Goal: Task Accomplishment & Management: Complete application form

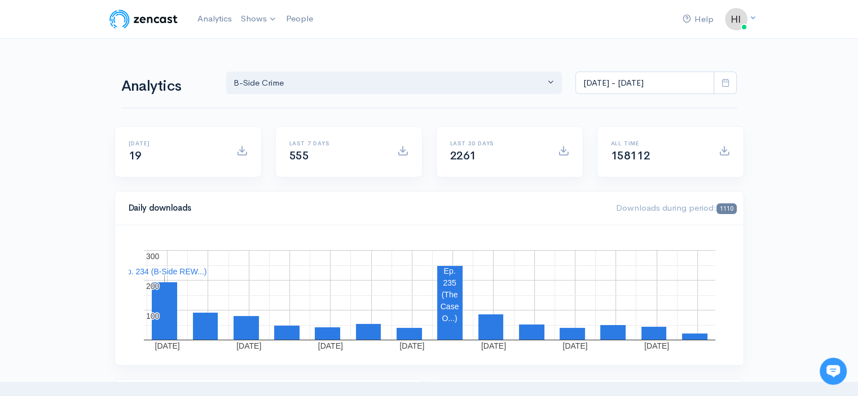
click at [0, 0] on link "B-Side Crime" at bounding box center [0, 0] width 0 height 0
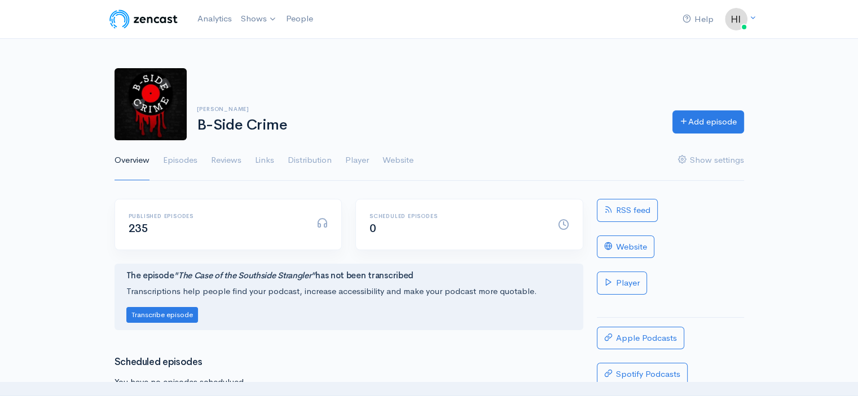
click at [187, 164] on link "Episodes" at bounding box center [180, 160] width 34 height 41
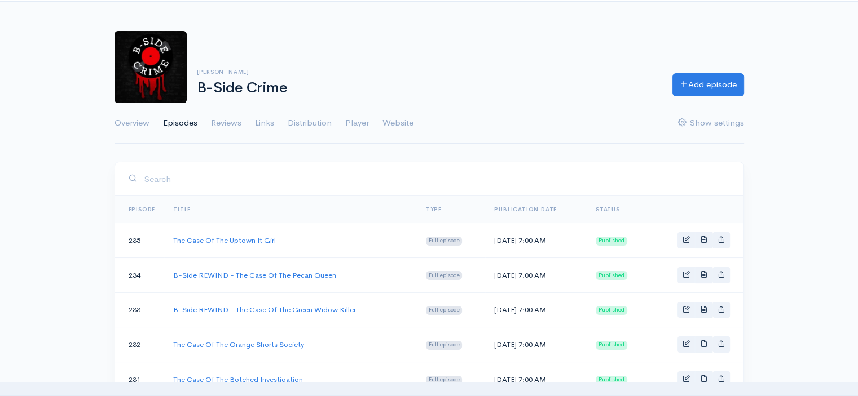
scroll to position [56, 0]
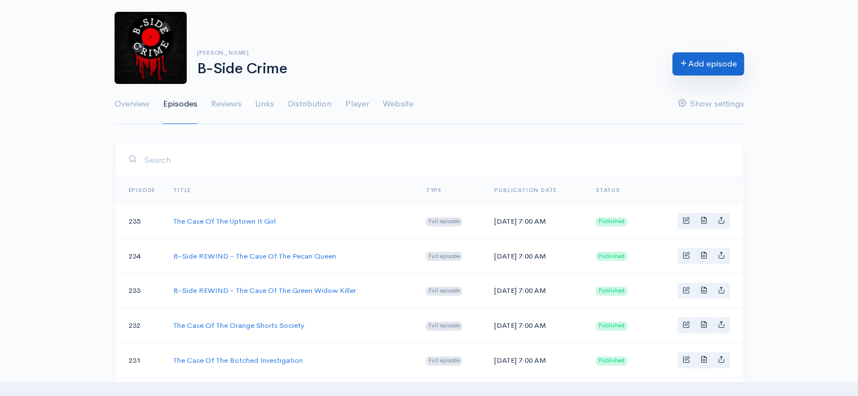
click at [710, 67] on link "Add episode" at bounding box center [708, 63] width 72 height 23
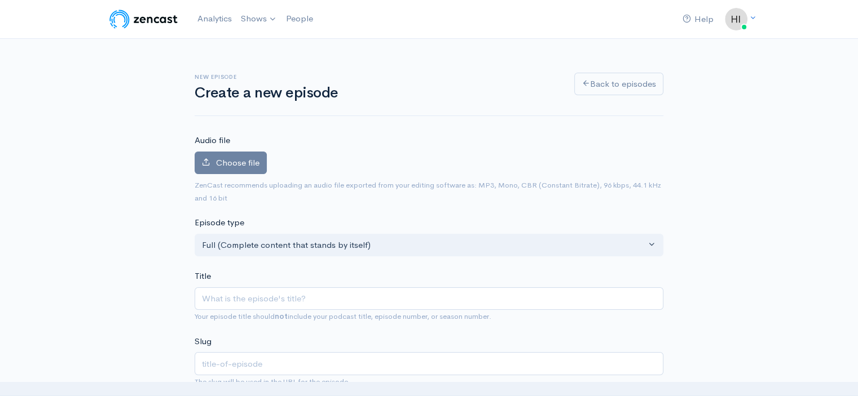
type input "T"
type input "t"
type input "The"
type input "the"
type input "The C"
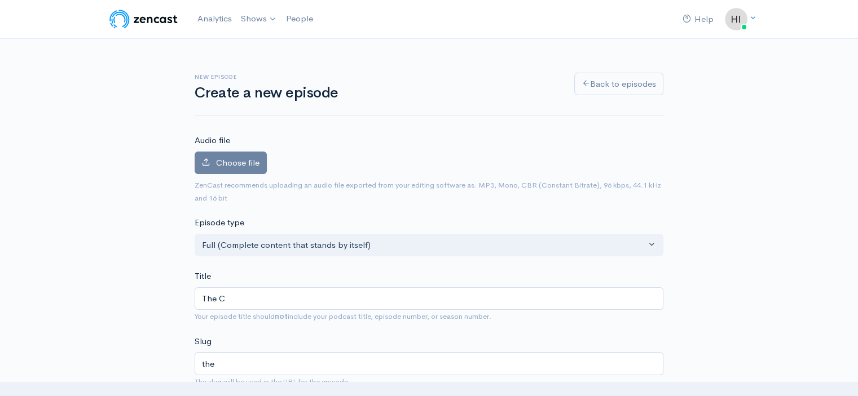
type input "the-c"
type input "The Cas"
type input "the-cas"
type input "The Case"
type input "the-case"
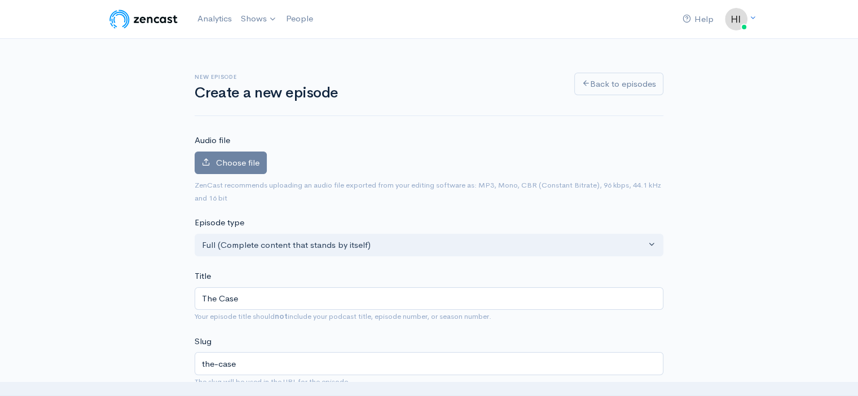
type input "The Case O"
type input "the-case-o"
type input "The Case Of"
type input "the-case-of"
type input "The Case Of T"
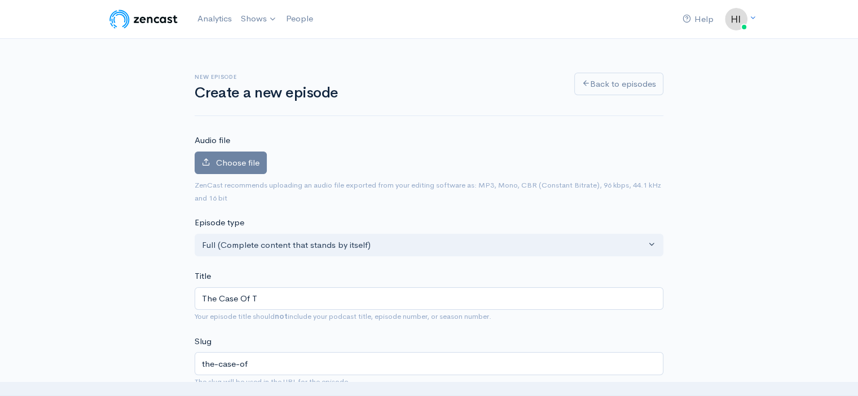
type input "the-case-of-t"
type input "The Case Of Th"
type input "the-case-of-th"
type input "The Case Of The"
type input "the-case-of-the"
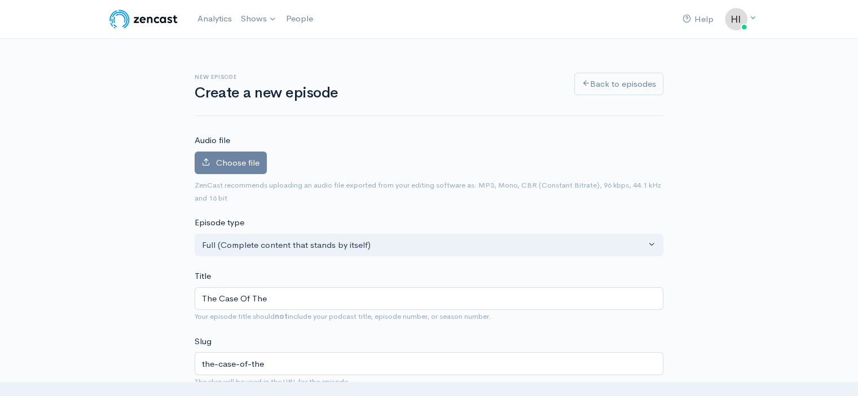
type input "The Case Of The H"
type input "the-case-of-the-h"
type input "The Case Of The Hou"
type input "the-case-of-the-hou"
type input "The Case Of The Hous"
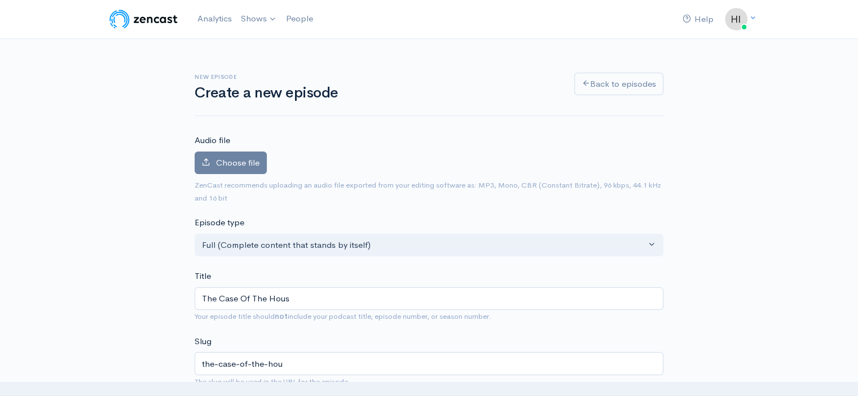
type input "the-case-of-the-hous"
type input "The Case Of The House"
type input "the-case-of-the-house"
type input "The Case Of The House F"
type input "the-case-of-the-house-f"
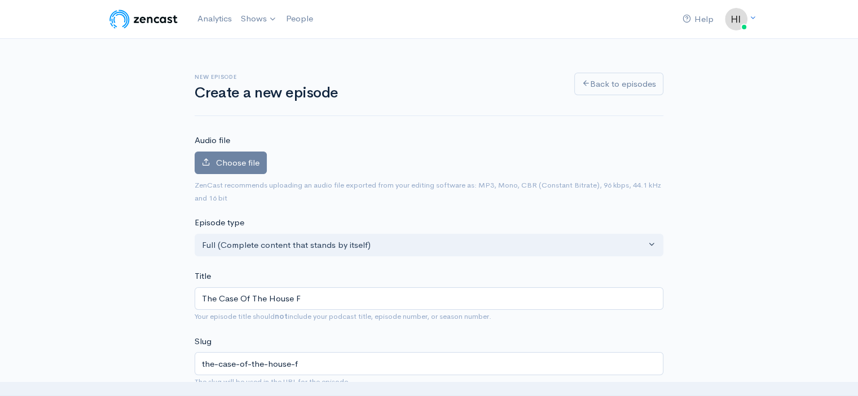
type input "The Case Of The House Fi"
type input "the-case-of-the-house-fi"
type input "The Case Of The [MEDICAL_DATA]"
type input "the-case-of-the-[MEDICAL_DATA]"
type input "The Case Of The [MEDICAL_DATA]"
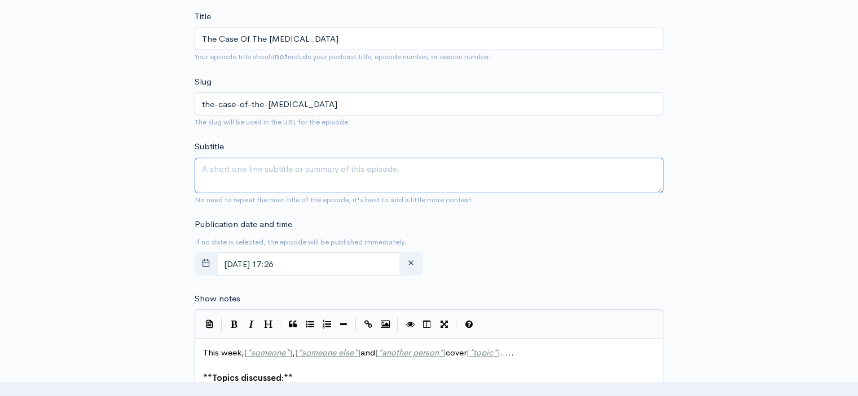
scroll to position [286, 0]
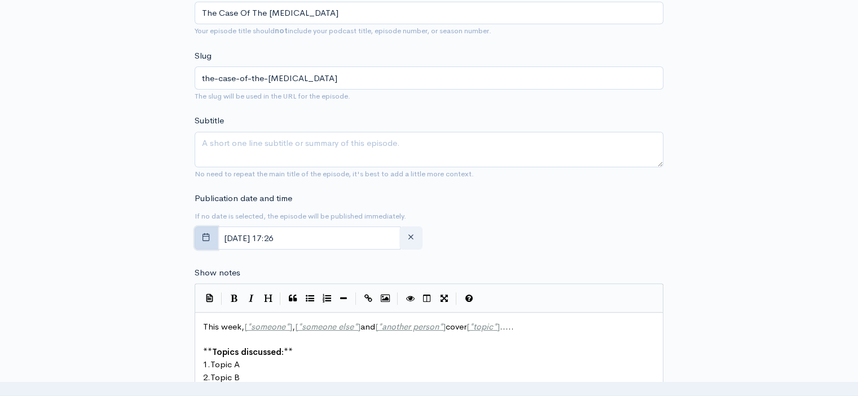
click at [201, 228] on button "button" at bounding box center [206, 238] width 23 height 23
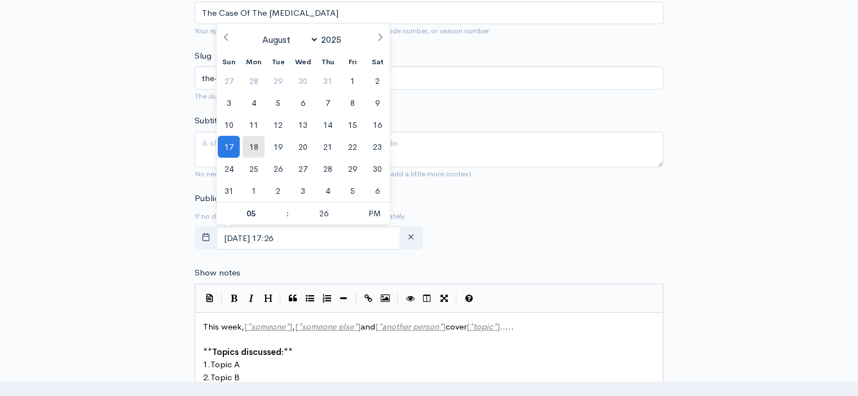
click at [251, 147] on span "18" at bounding box center [253, 147] width 22 height 22
type input "[DATE] 17:26"
type input "07"
type input "[DATE] 19:26"
type input "00"
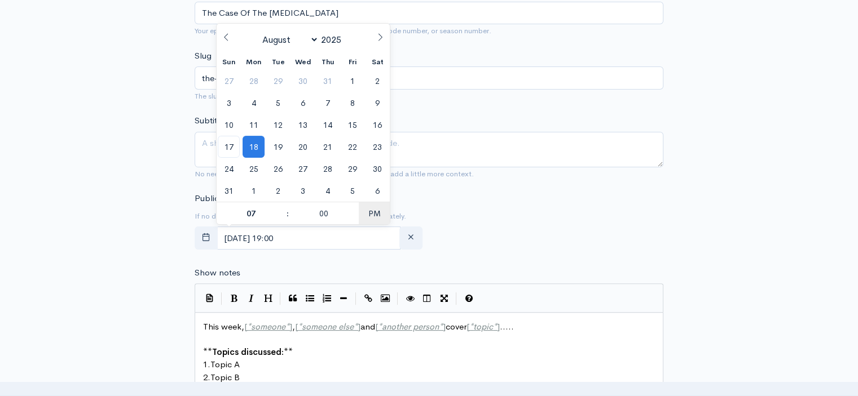
type input "[DATE] 07:00"
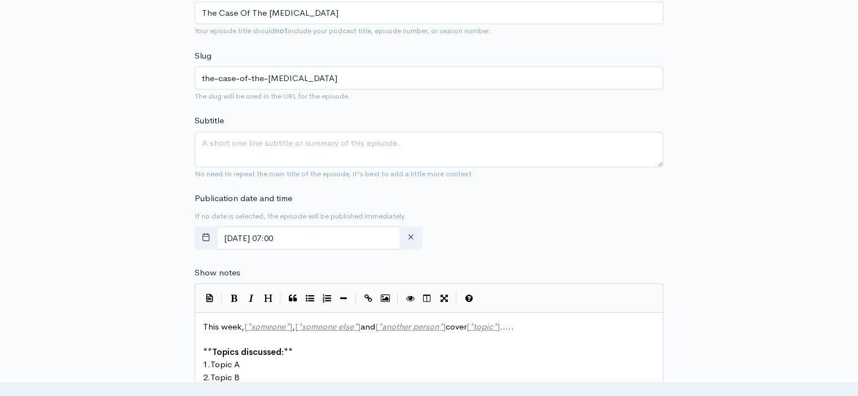
click at [165, 169] on div "New episode Create a new episode Back to episodes Audio file Choose file 0 ZenC…" at bounding box center [429, 314] width 643 height 1123
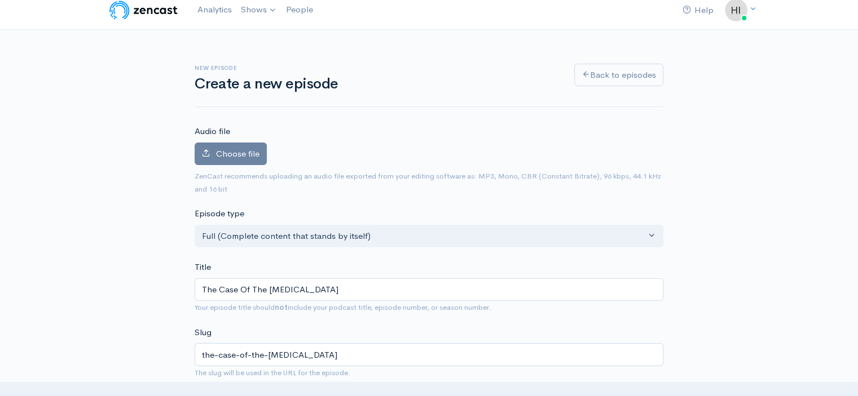
scroll to position [4, 0]
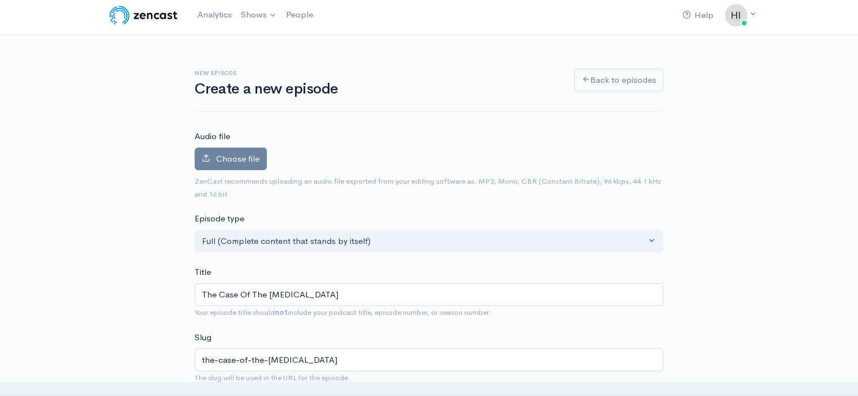
click at [219, 152] on label "Choose file" at bounding box center [231, 159] width 72 height 23
click at [0, 0] on input "Choose file" at bounding box center [0, 0] width 0 height 0
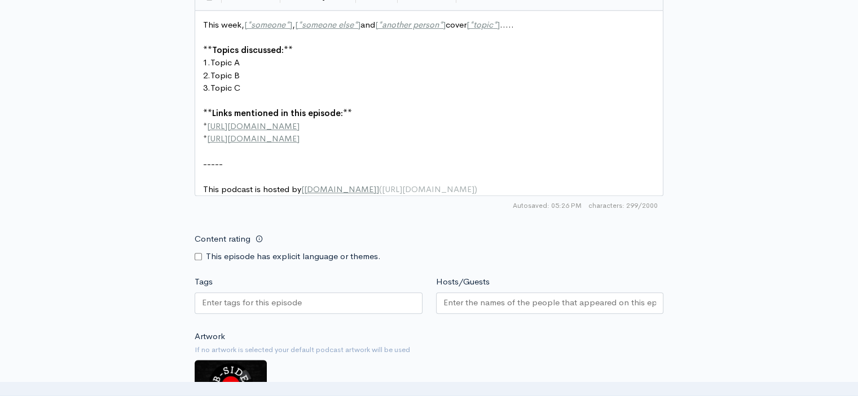
scroll to position [738, 0]
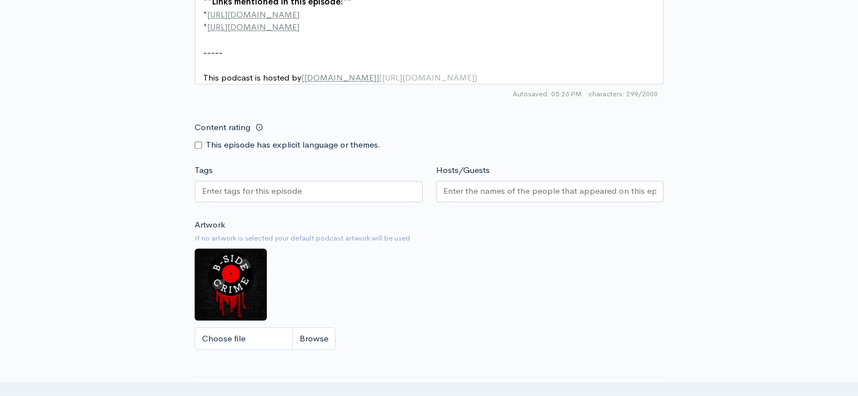
click at [197, 149] on input "Content rating" at bounding box center [198, 145] width 7 height 7
checkbox input "true"
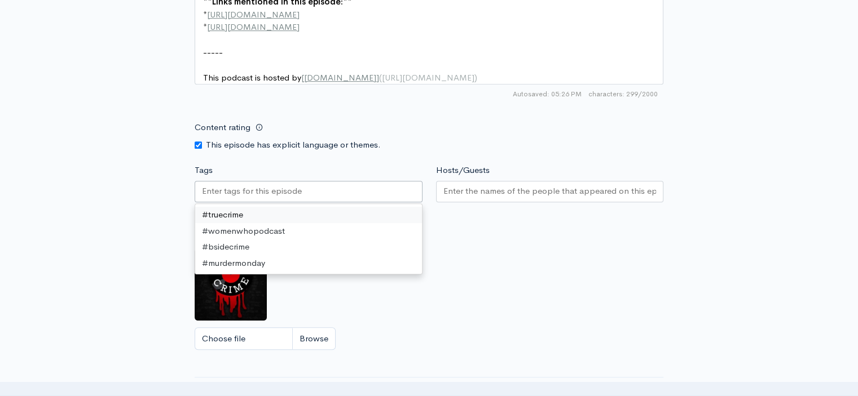
click at [248, 202] on div at bounding box center [309, 191] width 228 height 21
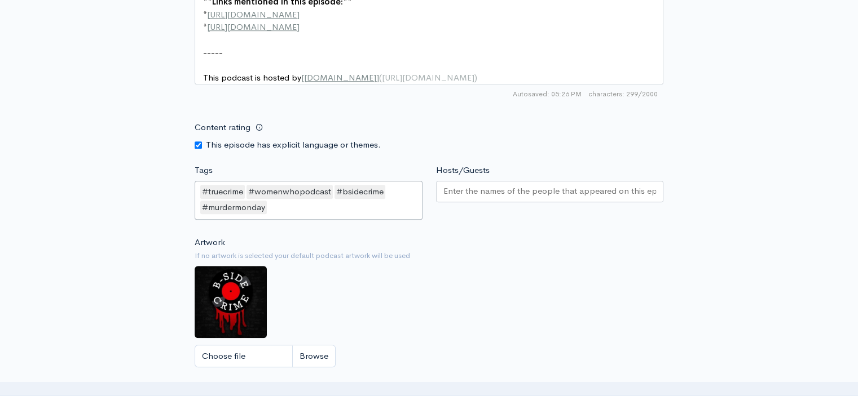
click at [497, 198] on input "Hosts/Guests" at bounding box center [549, 191] width 213 height 13
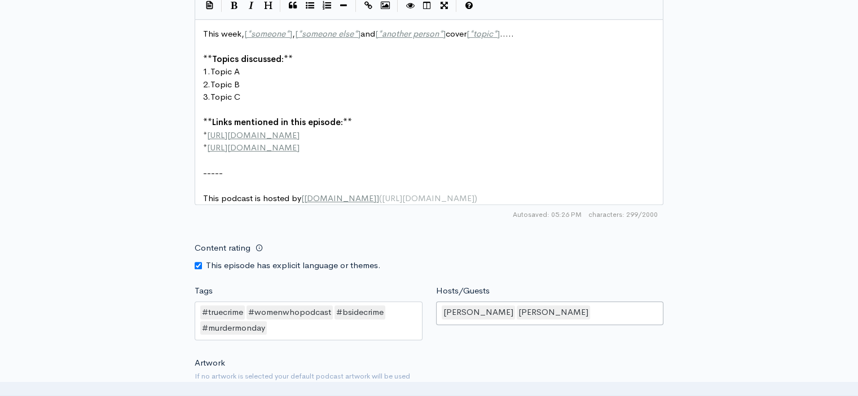
scroll to position [343, 0]
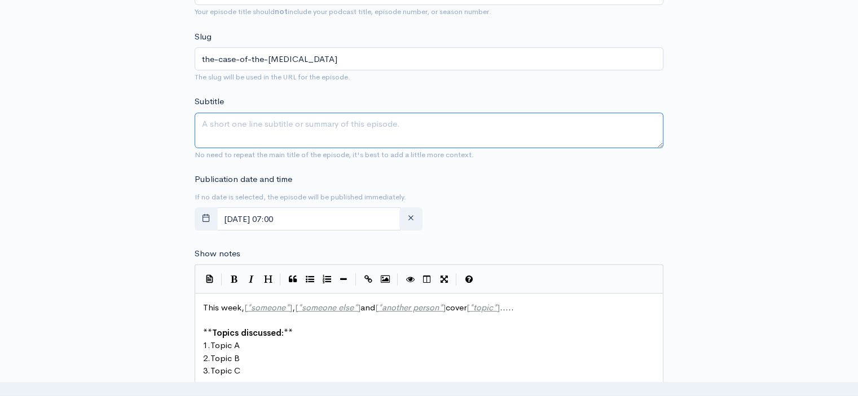
click at [208, 135] on textarea "Subtitle" at bounding box center [429, 131] width 469 height 36
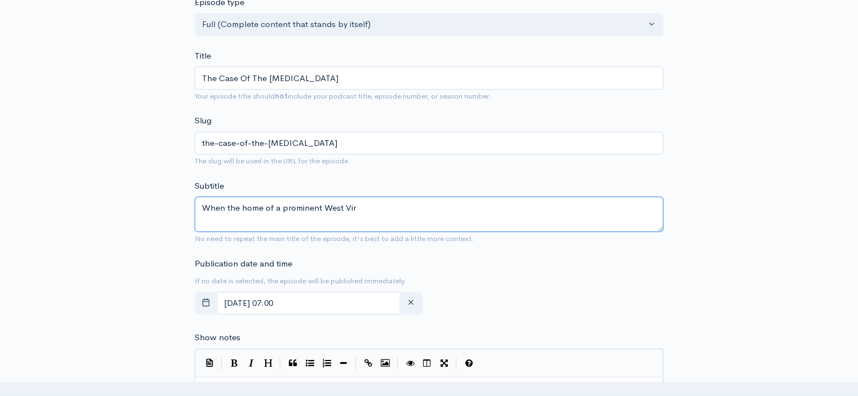
scroll to position [311, 0]
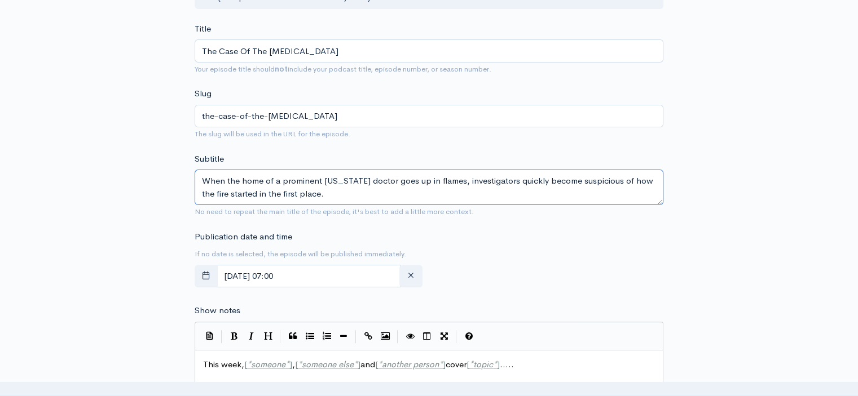
drag, startPoint x: 336, startPoint y: 191, endPoint x: 183, endPoint y: 176, distance: 153.5
click at [183, 176] on div "New episode Create a new episode Back to episodes Audio file Choose file BSideC…" at bounding box center [429, 330] width 643 height 1204
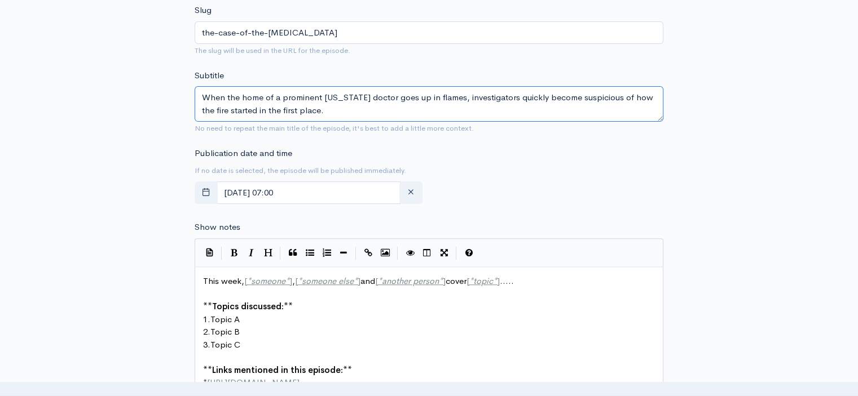
scroll to position [480, 0]
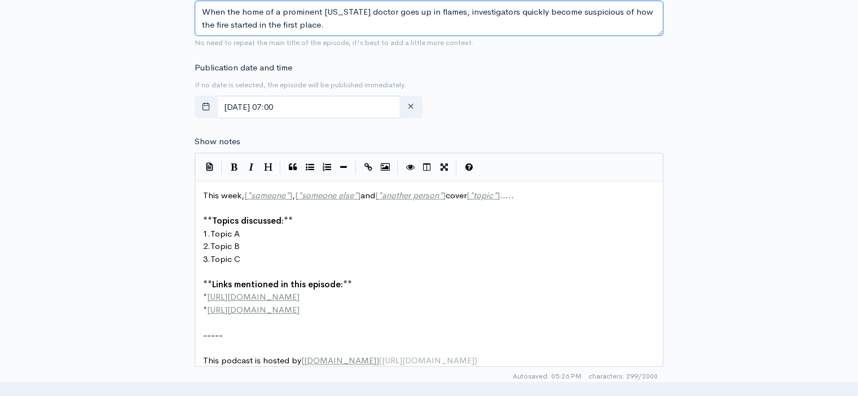
type textarea "When the home of a prominent [US_STATE] doctor goes up in flames, investigators…"
click at [241, 331] on pre "-----" at bounding box center [433, 335] width 465 height 13
paste textarea "-----"
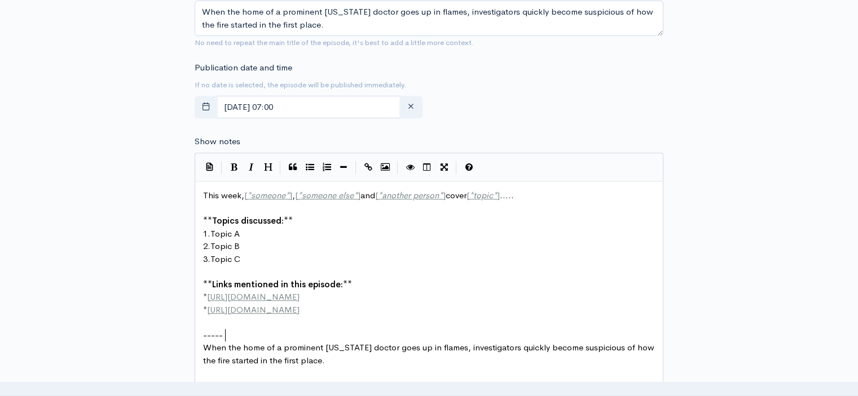
type textarea "This week, [*someone*], [*someone else*] and [*another person*] cover [*topic*]…"
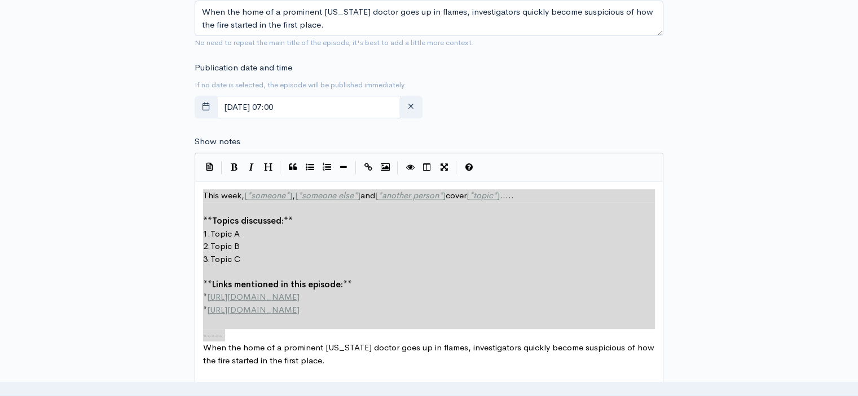
drag, startPoint x: 241, startPoint y: 331, endPoint x: 194, endPoint y: 184, distance: 153.9
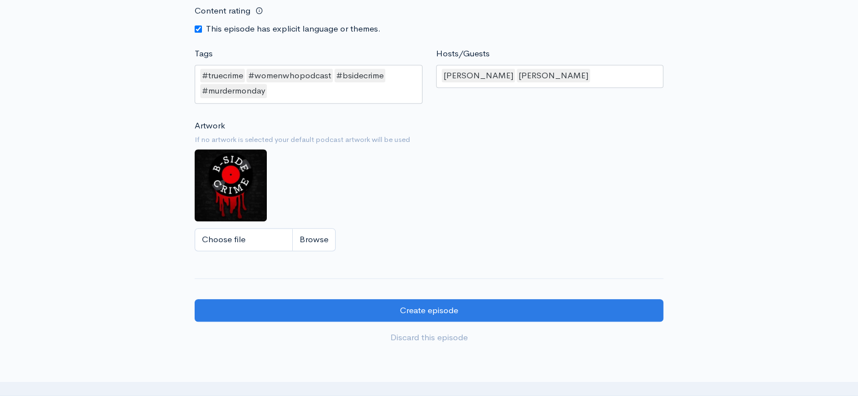
scroll to position [875, 0]
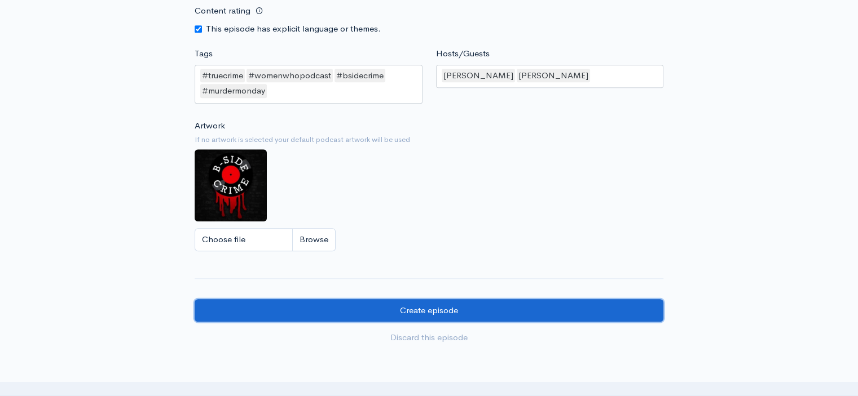
click at [438, 308] on input "Create episode" at bounding box center [429, 310] width 469 height 23
